Goal: Task Accomplishment & Management: Manage account settings

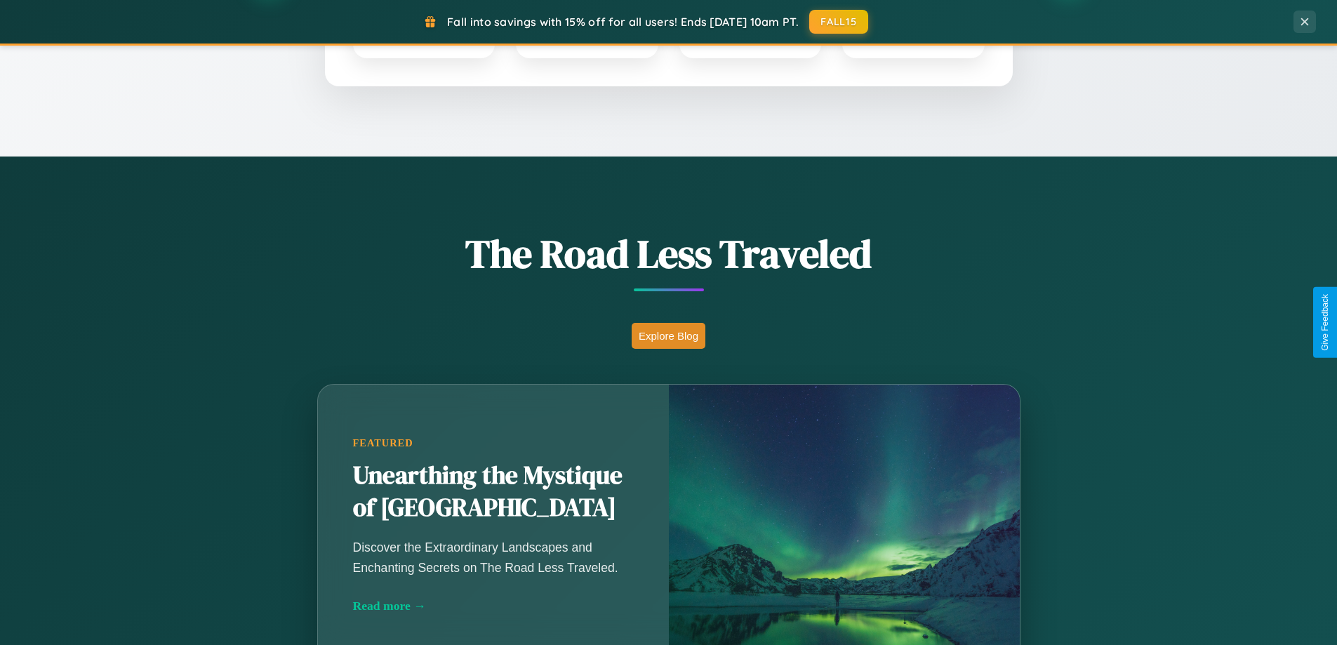
scroll to position [966, 0]
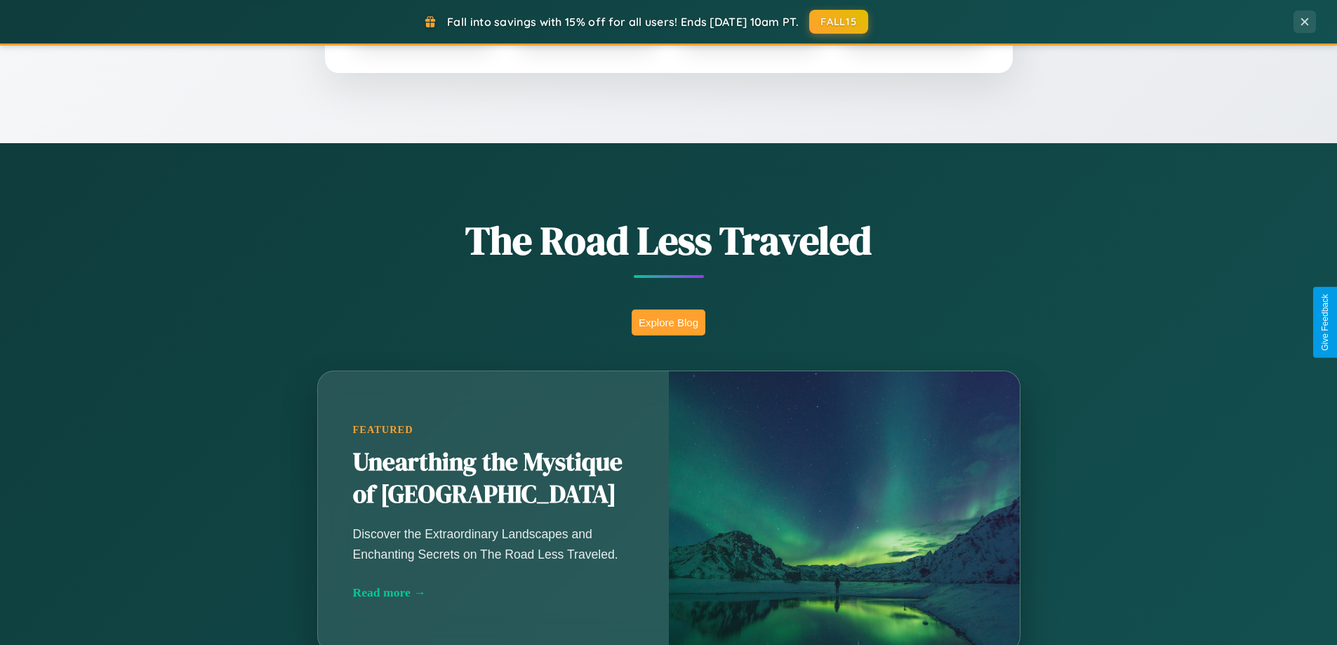
click at [668, 322] on button "Explore Blog" at bounding box center [669, 322] width 74 height 26
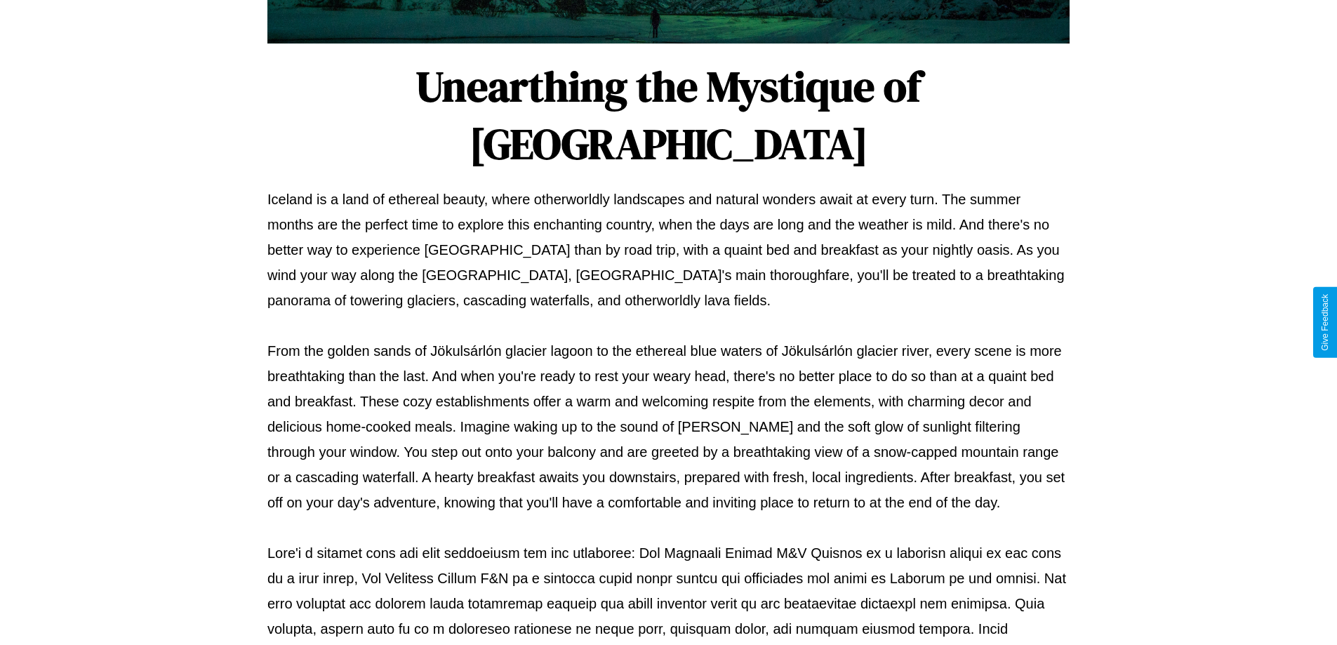
scroll to position [454, 0]
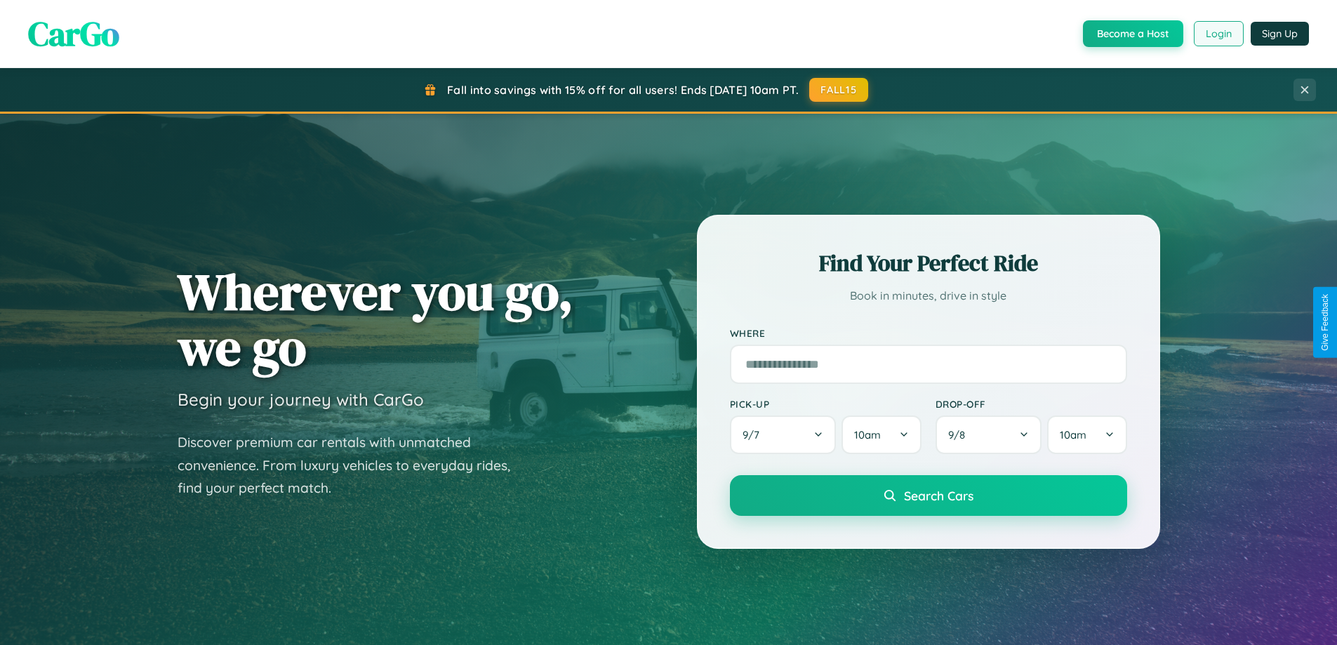
click at [1218, 34] on button "Login" at bounding box center [1219, 33] width 50 height 25
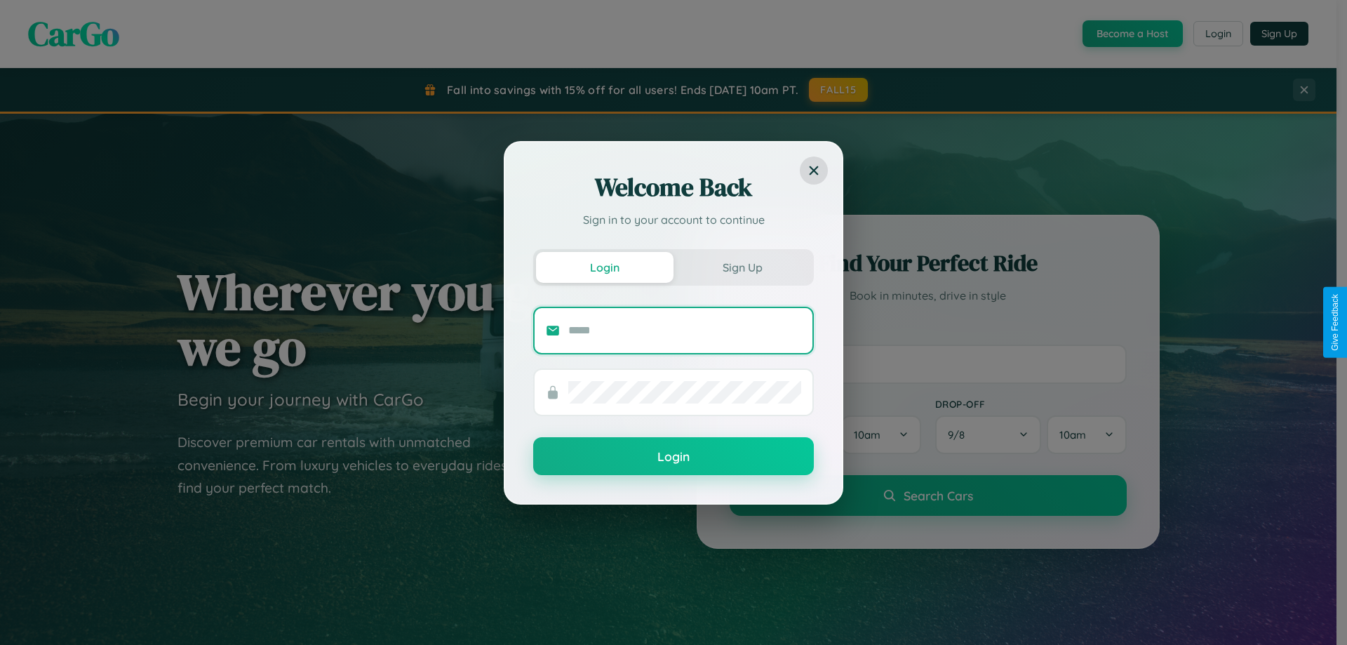
click at [685, 330] on input "text" at bounding box center [684, 330] width 233 height 22
type input "**********"
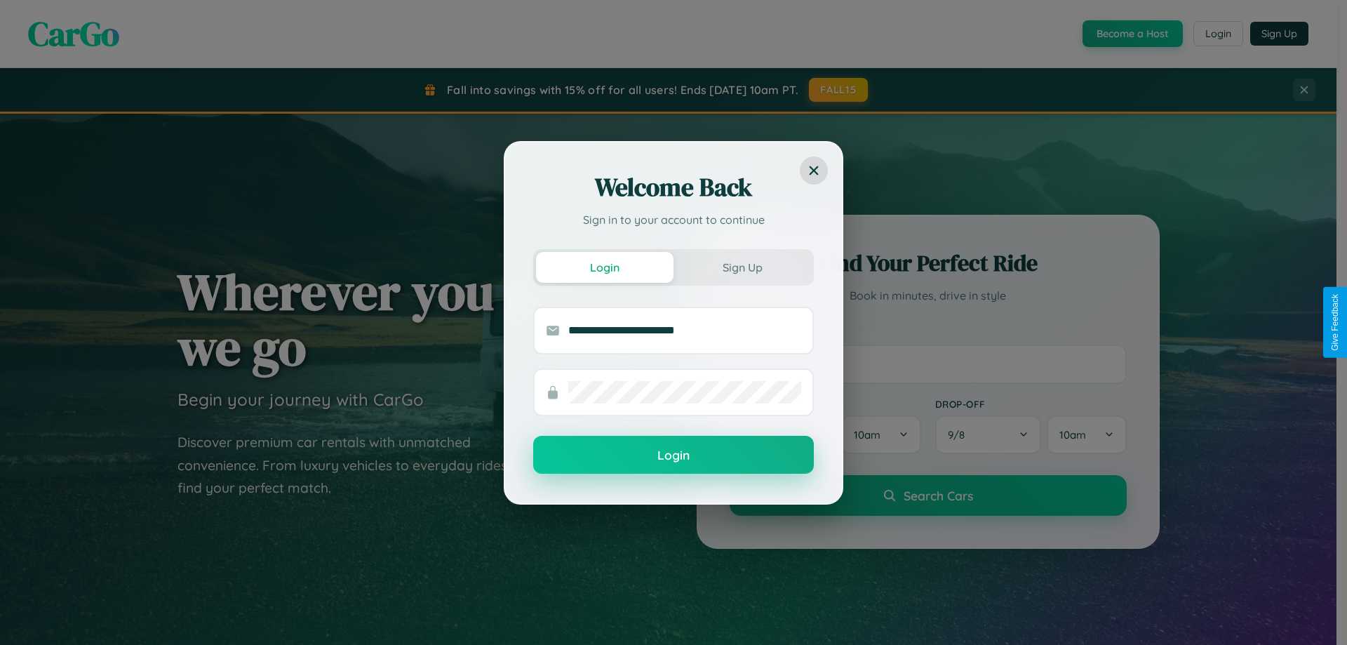
click at [674, 455] on button "Login" at bounding box center [673, 455] width 281 height 38
